Goal: Use online tool/utility: Utilize a website feature to perform a specific function

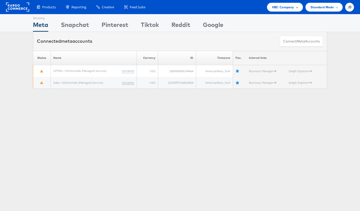
click at [278, 6] on span "HBC Company" at bounding box center [283, 7] width 22 height 5
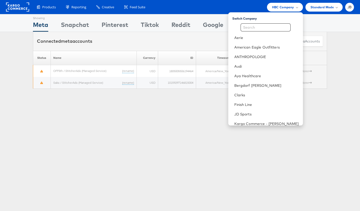
click at [218, 46] on div "Connected meta accounts Connect meta Accounts" at bounding box center [180, 41] width 294 height 19
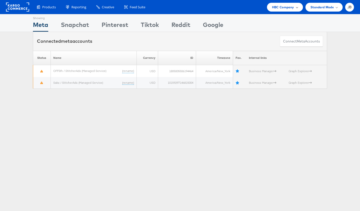
click at [286, 5] on span "HBC Company" at bounding box center [283, 7] width 22 height 5
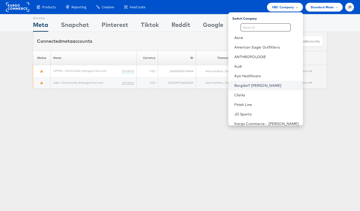
scroll to position [147, 0]
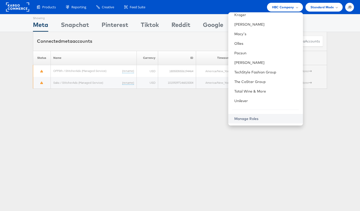
click at [258, 119] on link "Manage Roles" at bounding box center [246, 118] width 24 height 5
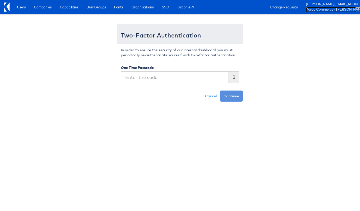
click at [326, 8] on link "Kargo Commerce - [PERSON_NAME]" at bounding box center [331, 9] width 50 height 5
type input "008940"
click at [219, 90] on button "Continue" at bounding box center [230, 95] width 23 height 11
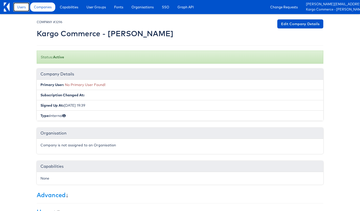
click at [23, 4] on link "Users" at bounding box center [21, 7] width 16 height 9
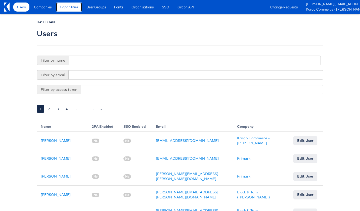
click at [73, 8] on span "Capabilities" at bounding box center [69, 7] width 18 height 5
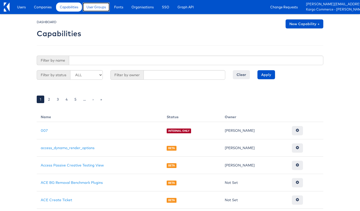
click at [91, 8] on span "User Groups" at bounding box center [95, 7] width 19 height 5
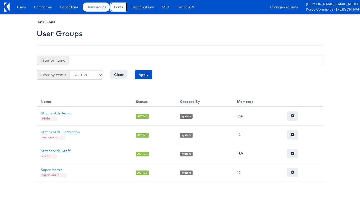
click at [119, 7] on span "Fonts" at bounding box center [118, 7] width 9 height 5
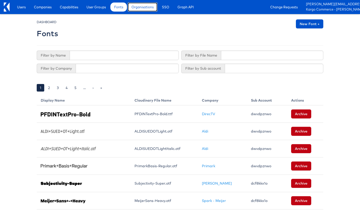
click at [142, 7] on span "Organisations" at bounding box center [142, 7] width 22 height 5
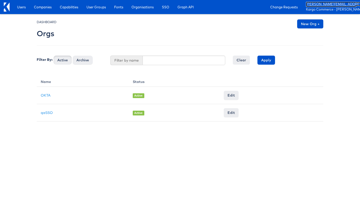
click at [321, 7] on link "james.begin@kargo.com" at bounding box center [331, 4] width 50 height 5
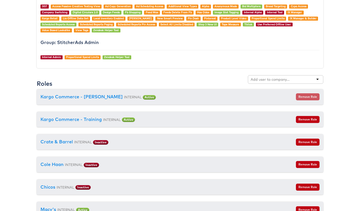
scroll to position [501, 0]
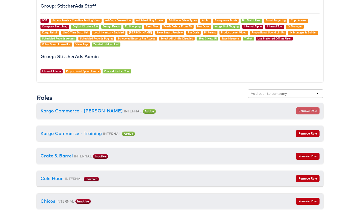
click at [258, 93] on input "text" at bounding box center [270, 93] width 40 height 5
type input "aldi"
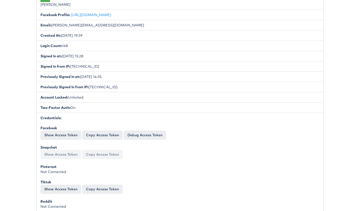
scroll to position [0, 0]
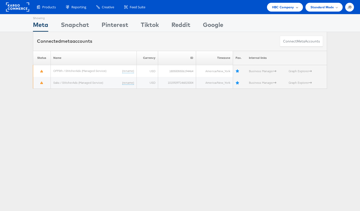
click at [293, 9] on span "HBC Company" at bounding box center [283, 7] width 22 height 5
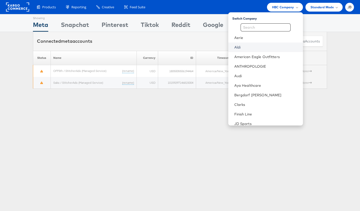
click at [260, 46] on link "Aldi" at bounding box center [266, 47] width 65 height 5
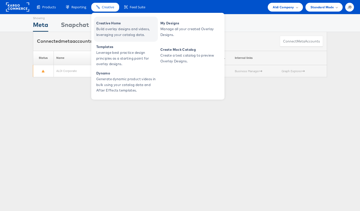
click at [103, 21] on span "Creative Home" at bounding box center [126, 23] width 60 height 6
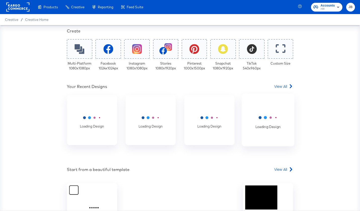
scroll to position [102, 0]
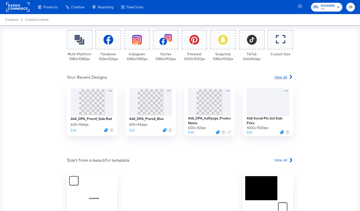
click at [282, 77] on span "View All" at bounding box center [280, 76] width 13 height 5
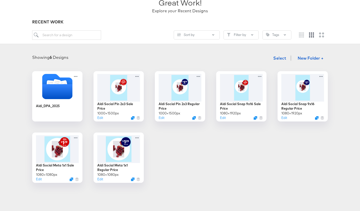
scroll to position [41, 0]
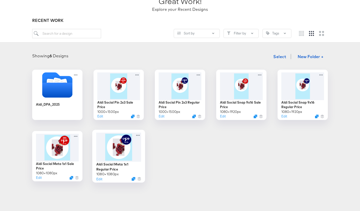
click at [114, 152] on div at bounding box center [118, 146] width 45 height 29
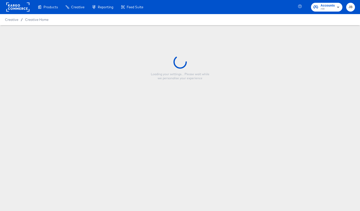
type input "Aldi Social Meta 1x1 Regular Price"
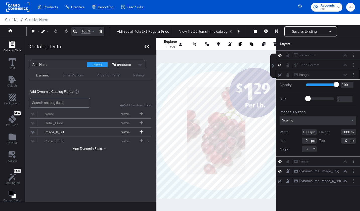
click at [148, 46] on icon at bounding box center [146, 47] width 5 height 4
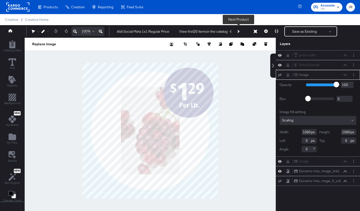
click at [239, 31] on icon "Next Product" at bounding box center [237, 31] width 3 height 3
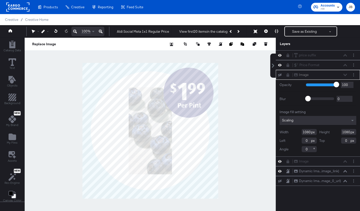
click at [347, 75] on div "Image Image" at bounding box center [321, 74] width 56 height 5
click at [344, 171] on icon at bounding box center [345, 171] width 4 height 2
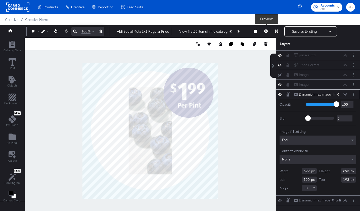
click at [265, 29] on button at bounding box center [265, 31] width 11 height 10
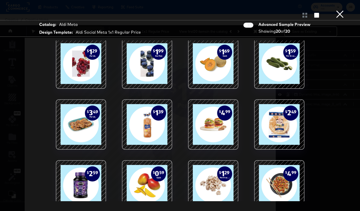
scroll to position [1, 0]
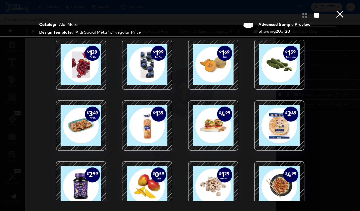
click at [218, 63] on div at bounding box center [213, 64] width 43 height 43
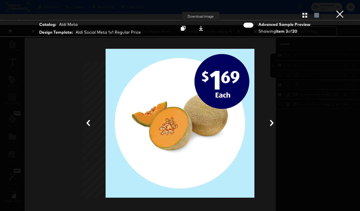
click at [203, 28] on div at bounding box center [200, 28] width 7 height 5
click at [271, 123] on icon at bounding box center [271, 123] width 6 height 6
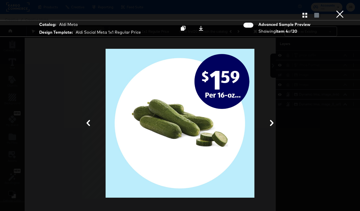
click at [270, 123] on icon at bounding box center [271, 123] width 6 height 6
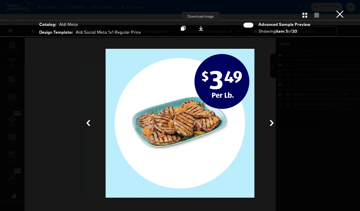
click at [202, 28] on icon at bounding box center [200, 28] width 5 height 5
click at [269, 123] on icon at bounding box center [271, 123] width 6 height 6
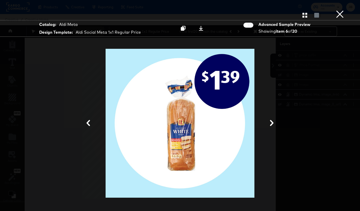
click at [270, 123] on icon at bounding box center [271, 123] width 6 height 6
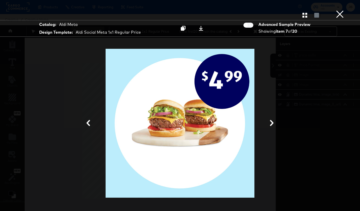
click at [268, 124] on button at bounding box center [271, 123] width 13 height 9
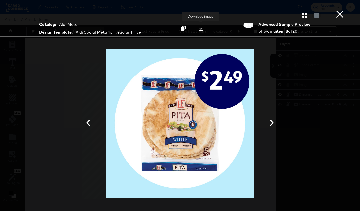
click at [201, 31] on icon at bounding box center [201, 28] width 4 height 5
click at [273, 122] on icon at bounding box center [271, 123] width 6 height 6
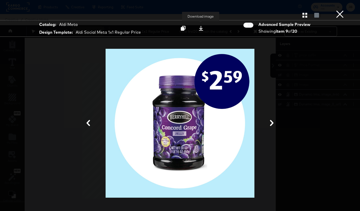
click at [199, 29] on icon at bounding box center [200, 28] width 5 height 5
